Goal: Task Accomplishment & Management: Manage account settings

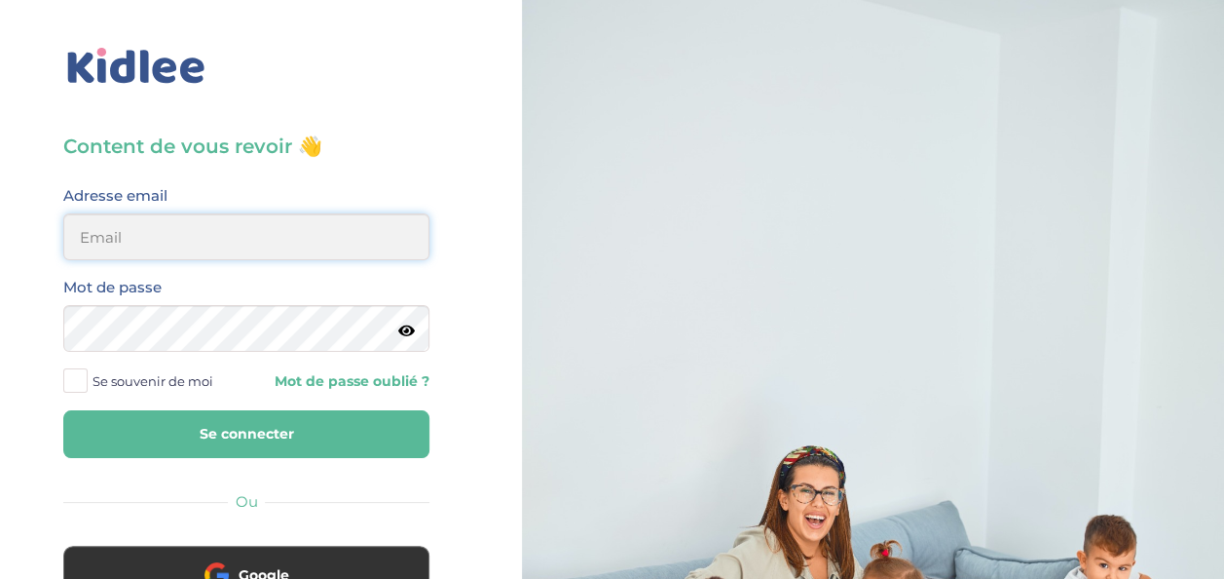
click at [143, 226] on input "email" at bounding box center [246, 236] width 366 height 47
type input "yigitilyasoglu@gmail.com"
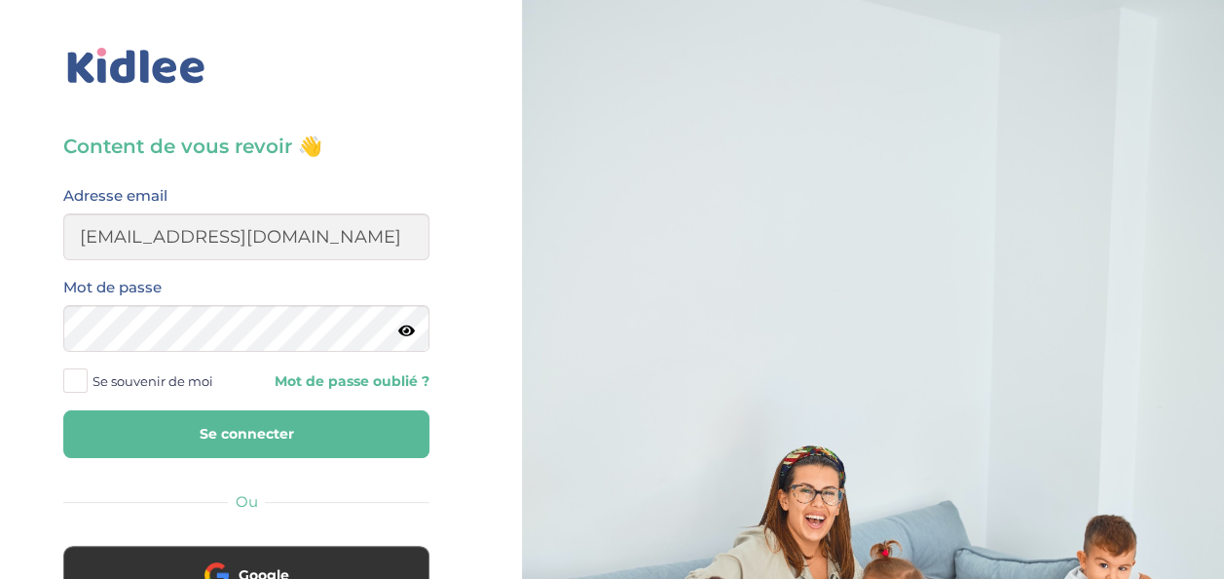
click at [244, 432] on button "Se connecter" at bounding box center [246, 434] width 366 height 48
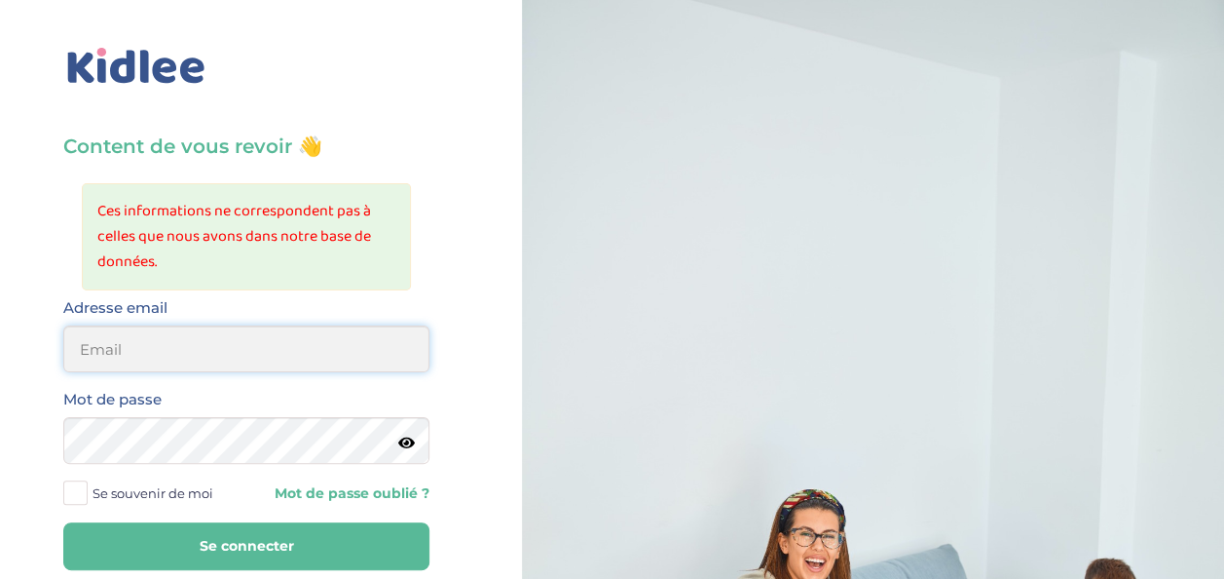
click at [166, 356] on input "email" at bounding box center [246, 348] width 366 height 47
type input "yigitilyasoglu@gmail.com"
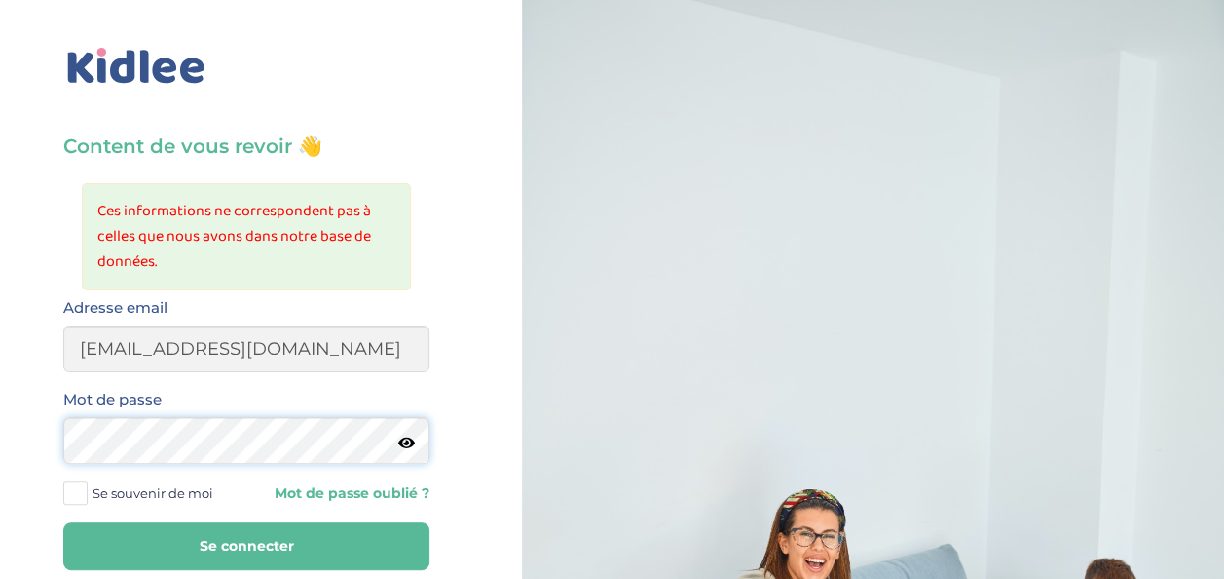
click at [63, 522] on button "Se connecter" at bounding box center [246, 546] width 366 height 48
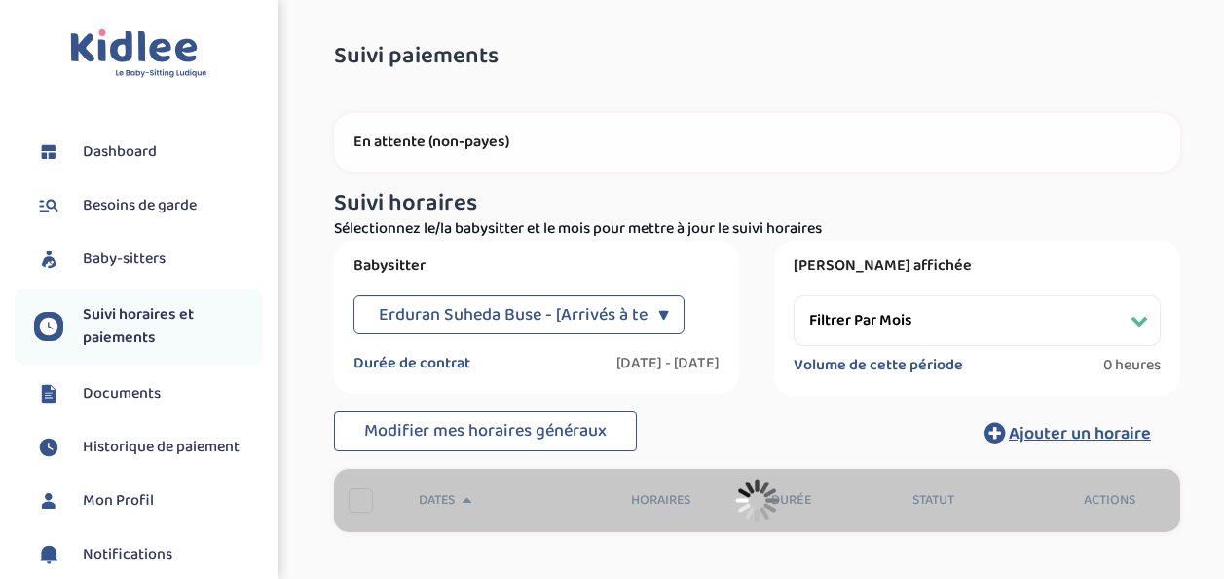
select select "[DATE]"
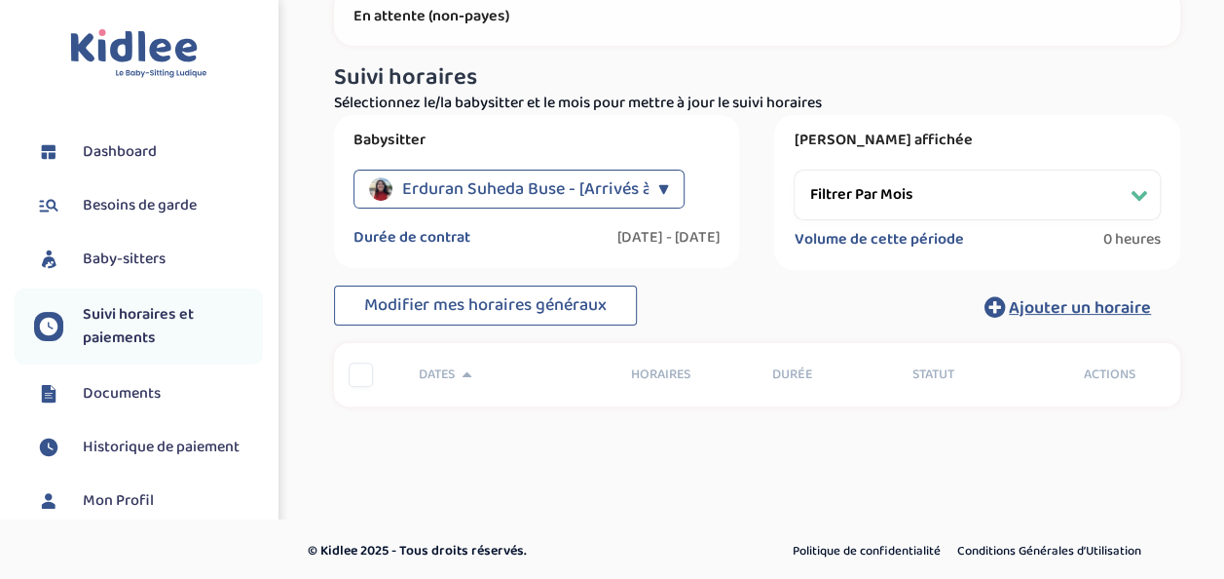
scroll to position [129, 0]
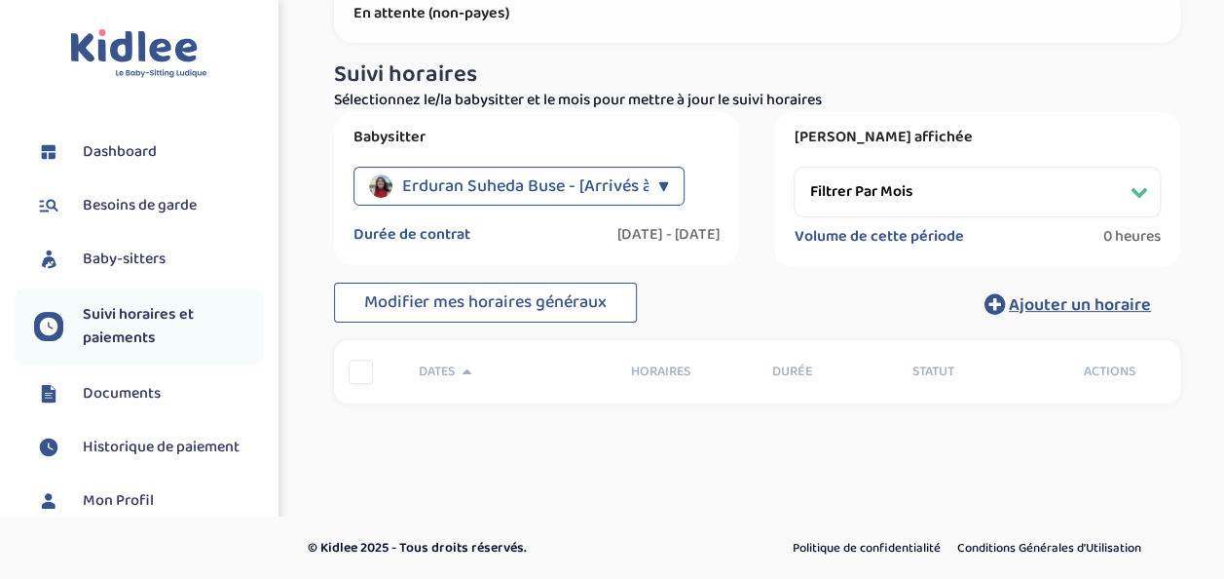
click at [123, 244] on link "Baby-sitters" at bounding box center [148, 258] width 229 height 29
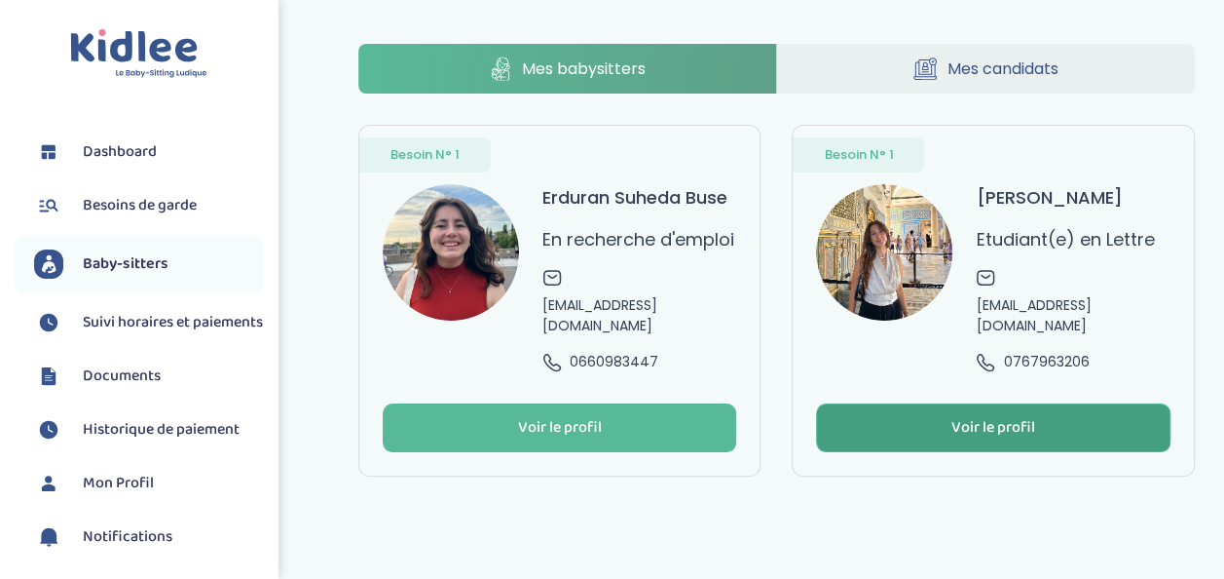
click at [1010, 436] on div "Voir le profil" at bounding box center [994, 428] width 84 height 22
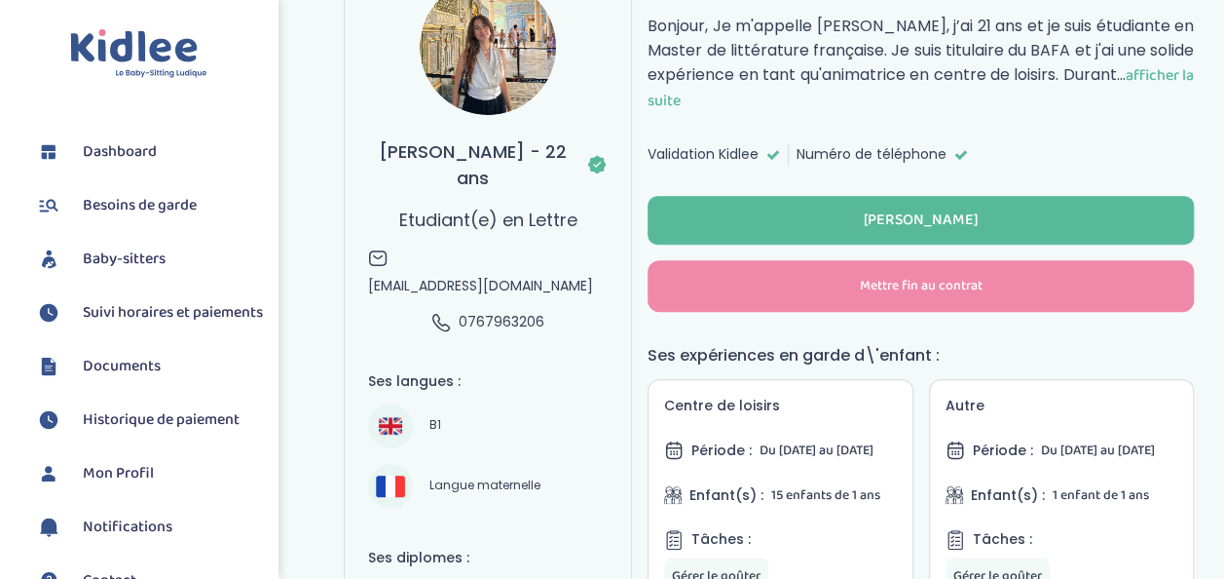
scroll to position [26, 0]
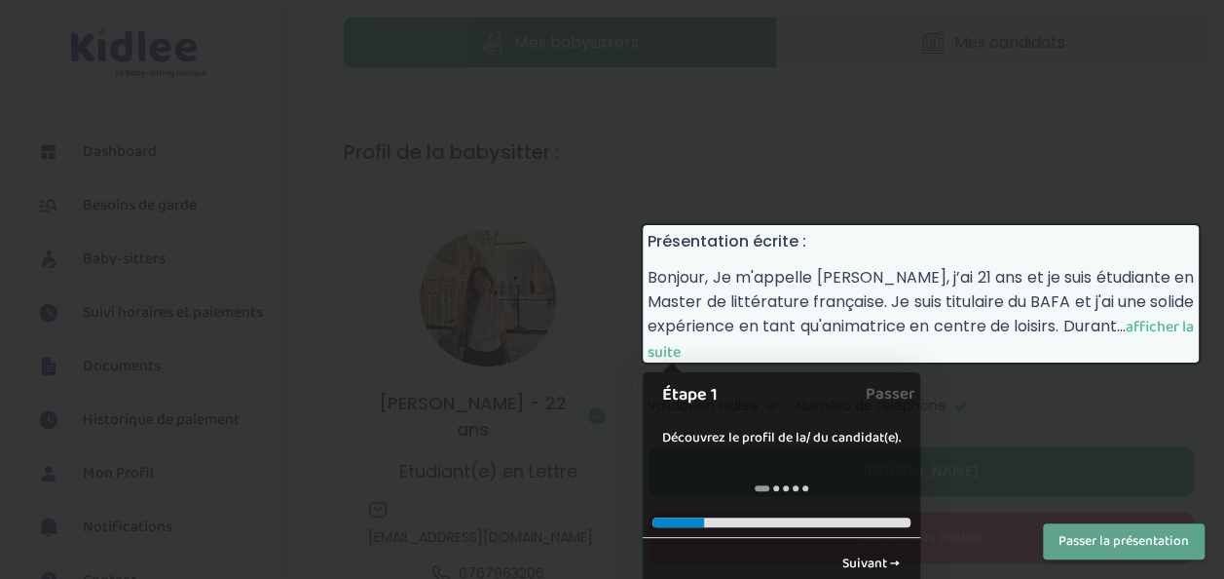
click at [1110, 540] on button "Passer la présentation" at bounding box center [1124, 541] width 162 height 36
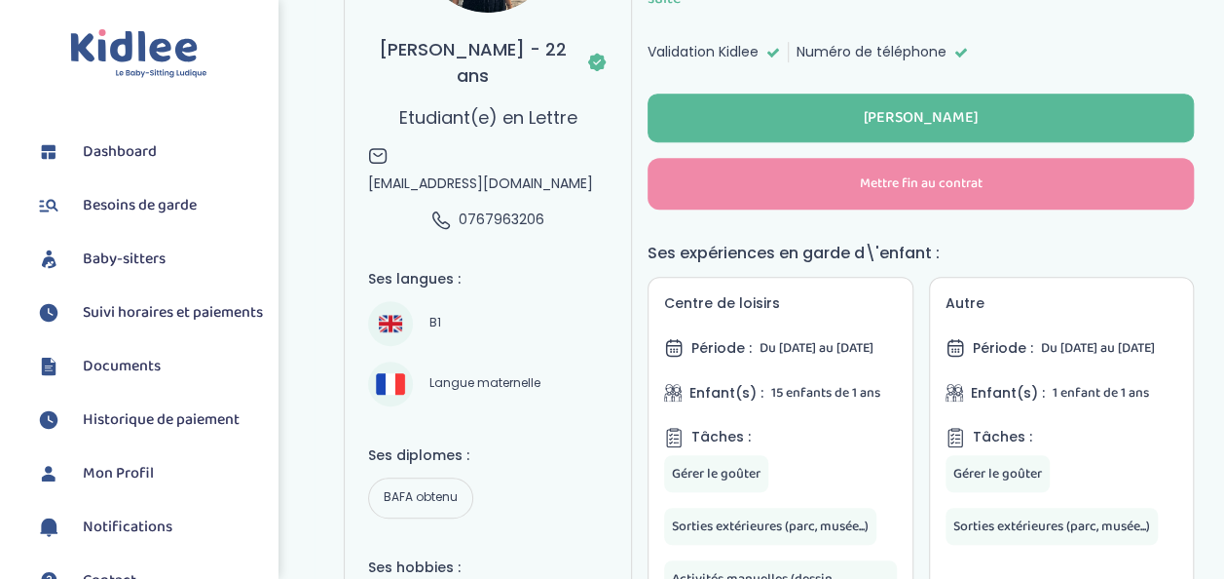
scroll to position [416, 0]
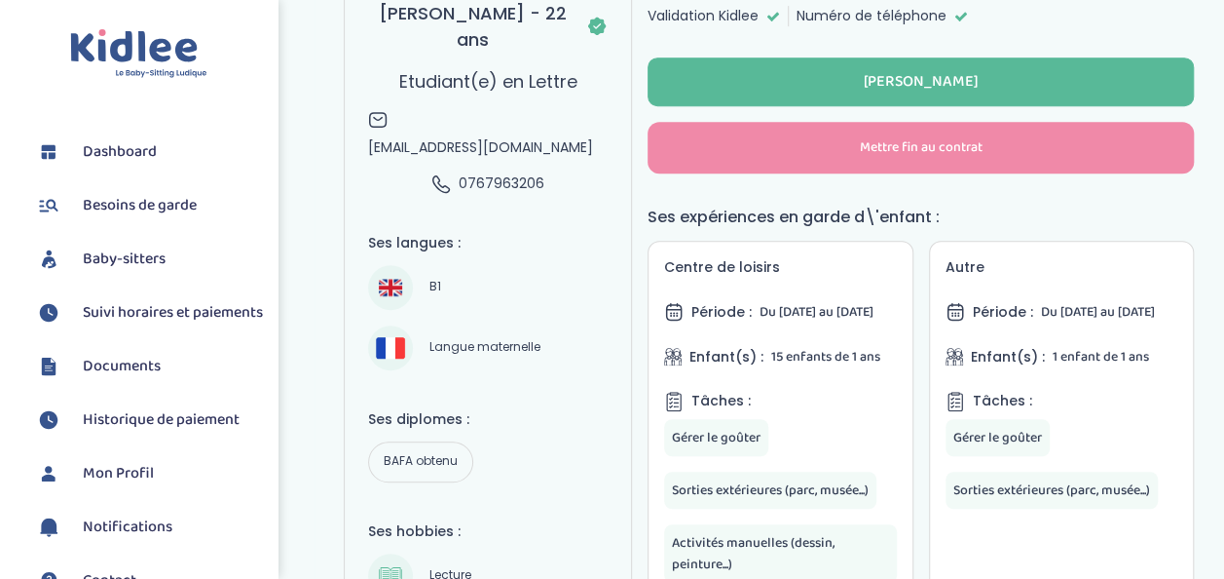
click at [107, 311] on span "Suivi horaires et paiements" at bounding box center [173, 312] width 180 height 23
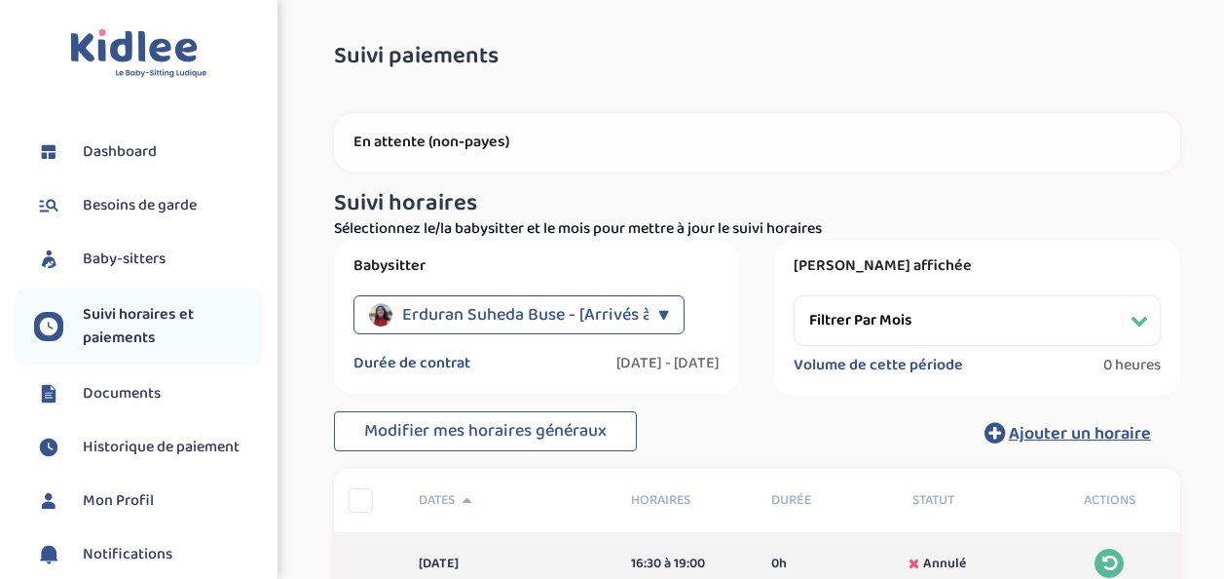
select select "[DATE]"
click at [471, 317] on span "Erduran Suheda Buse - [Arrivés à terme]" at bounding box center [554, 314] width 304 height 39
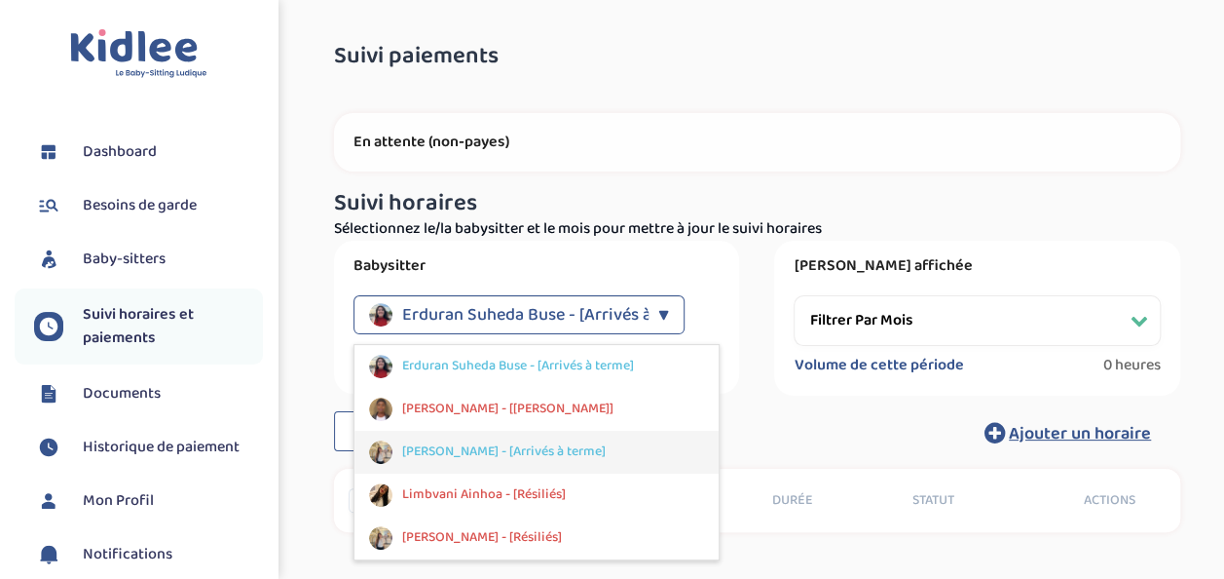
click at [434, 448] on span "[PERSON_NAME] - [Arrivés à terme]" at bounding box center [504, 451] width 204 height 20
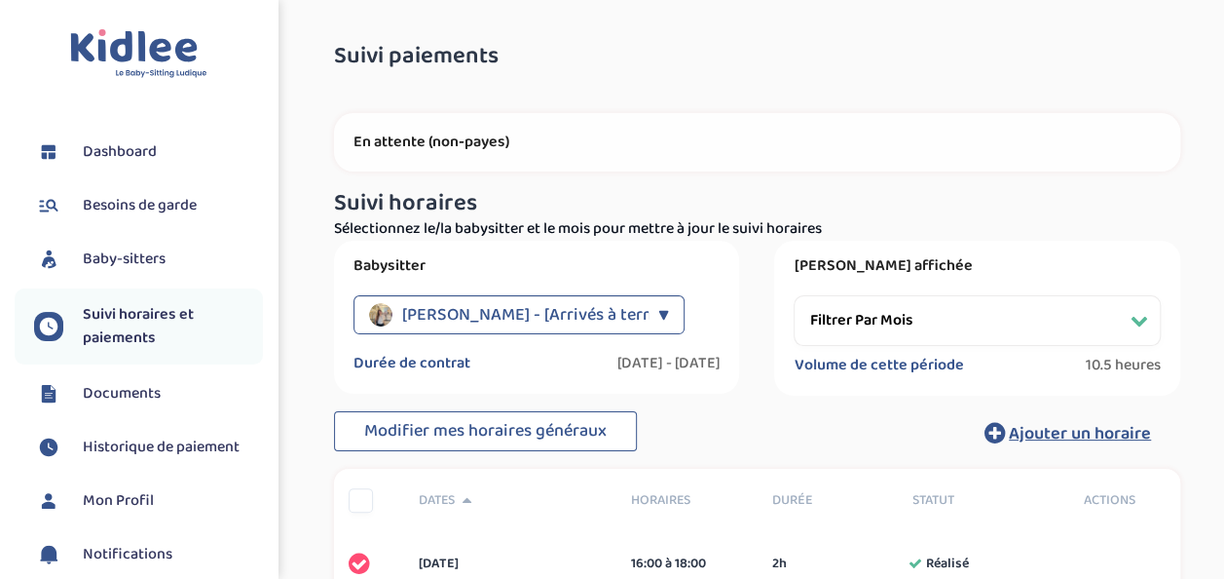
click at [872, 312] on select "Filtrer par mois [DATE] [DATE] [DATE] [DATE]" at bounding box center [977, 320] width 367 height 51
click at [723, 393] on div "Babysitter [PERSON_NAME] - [Arrivés à terme] ▼ Erduran Suheda Buse - [Arrivés à…" at bounding box center [537, 317] width 406 height 153
click at [1021, 448] on button "Ajouter un horaire" at bounding box center [1068, 432] width 225 height 43
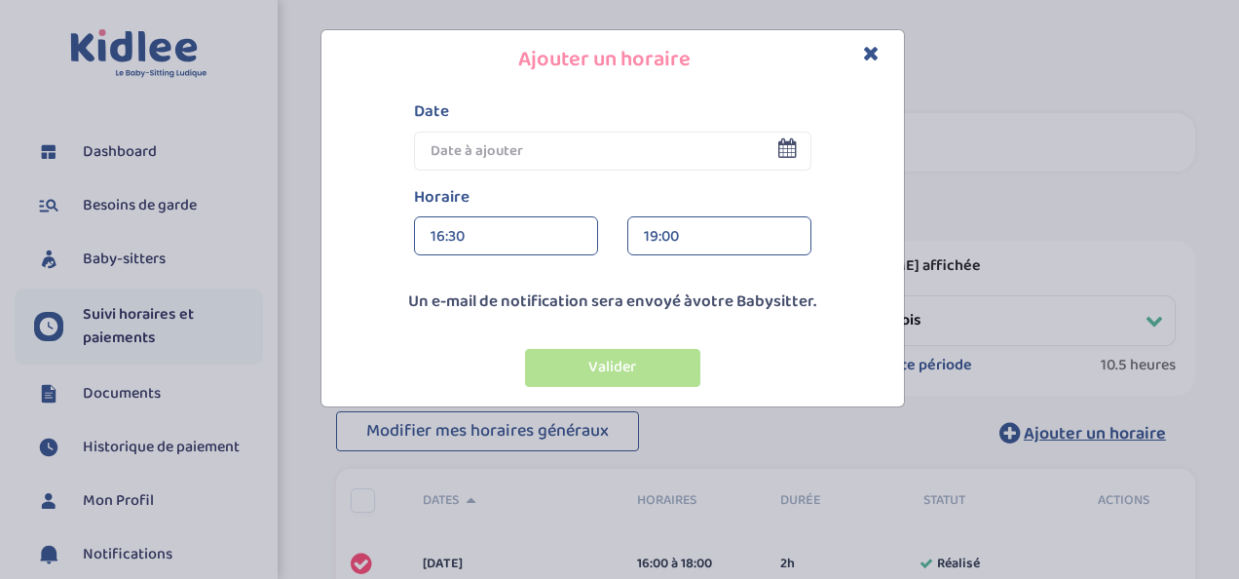
click at [776, 148] on input "text" at bounding box center [612, 151] width 397 height 39
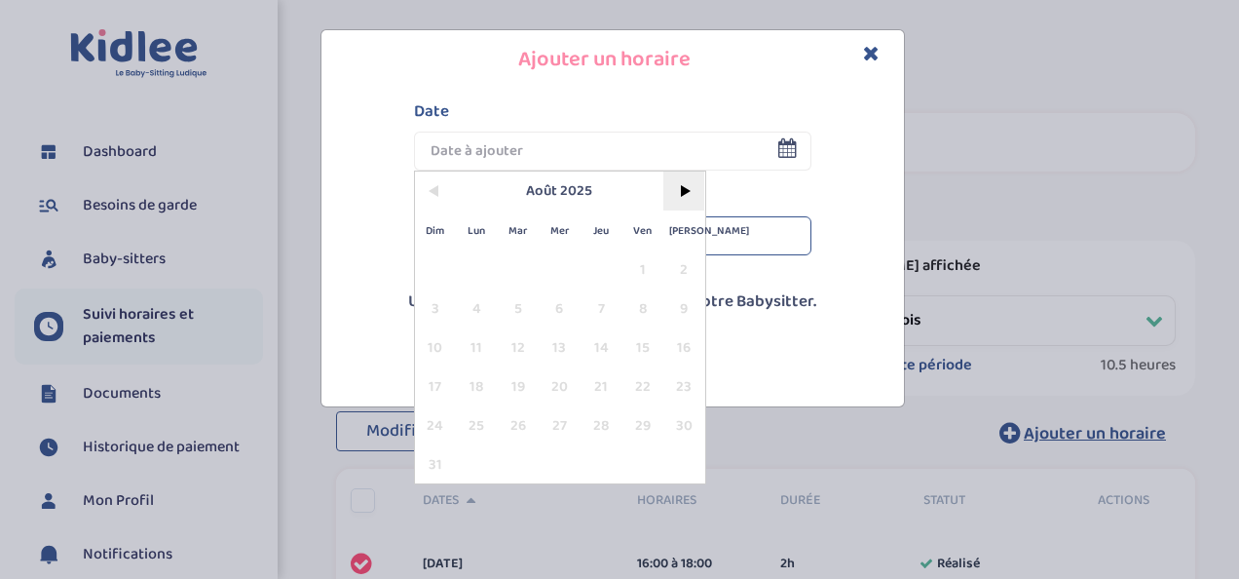
click at [692, 189] on span ">" at bounding box center [684, 190] width 42 height 39
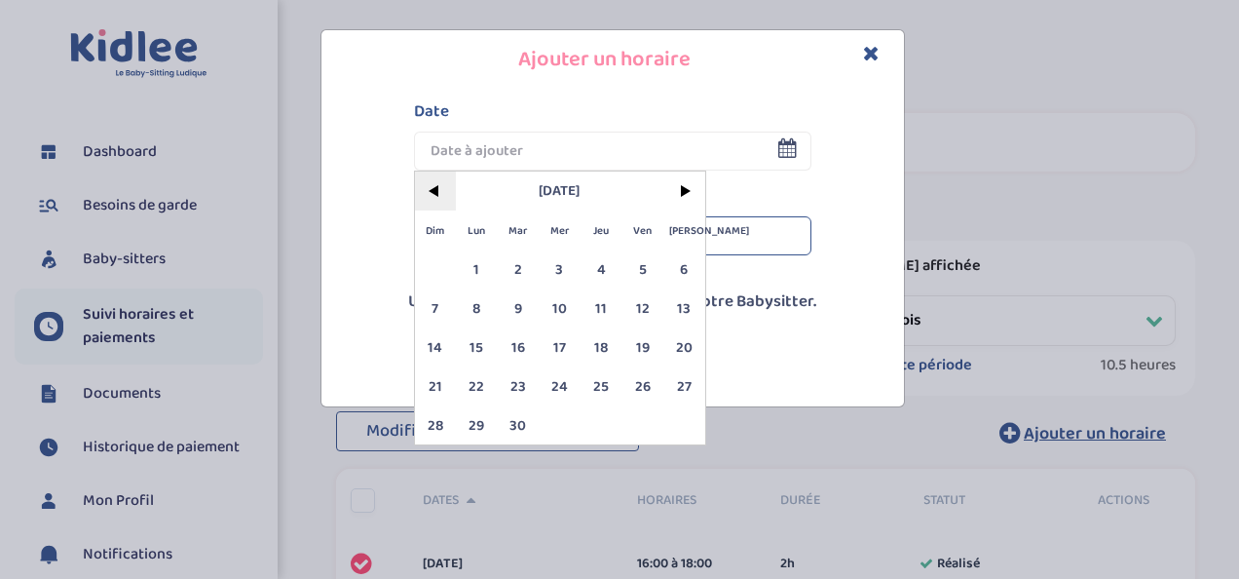
click at [434, 191] on span "<" at bounding box center [436, 190] width 42 height 39
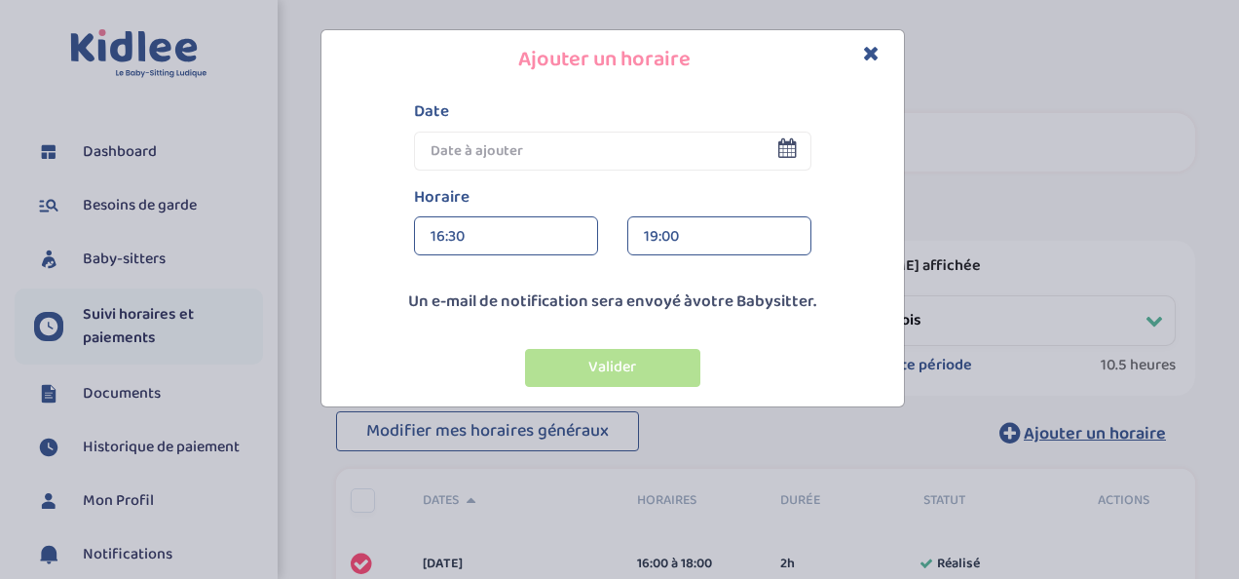
click at [873, 49] on icon "Close" at bounding box center [871, 53] width 17 height 20
